Goal: Task Accomplishment & Management: Manage account settings

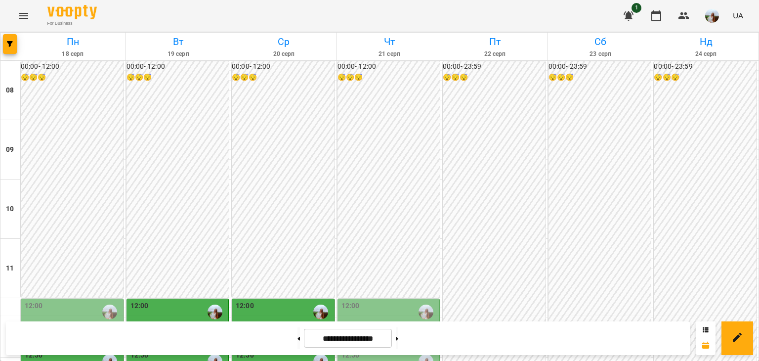
scroll to position [131, 0]
